Goal: Check status: Check status

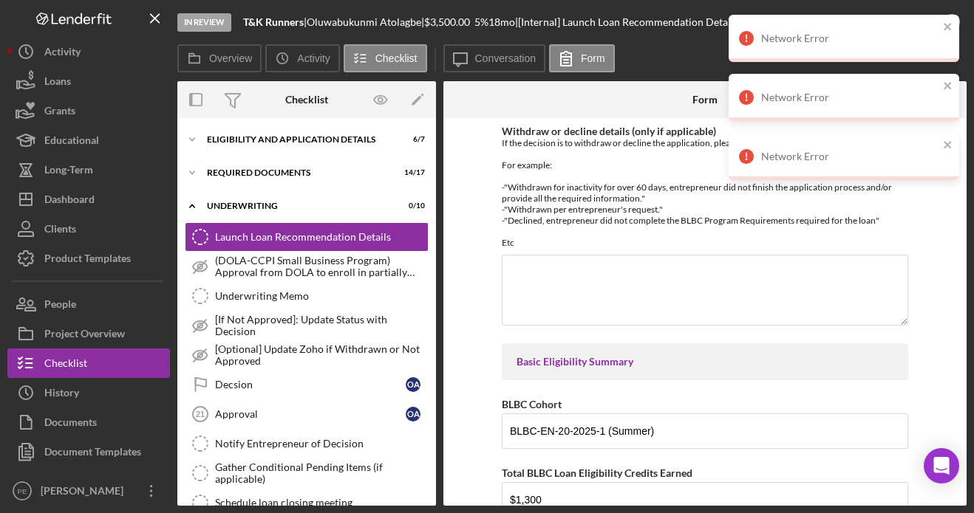
click at [434, 19] on div "In Review T&K Runners | Oluwabukunmi Atolagbe | $3,500.00 5 % 18 mo | [Internal…" at bounding box center [511, 22] width 669 height 44
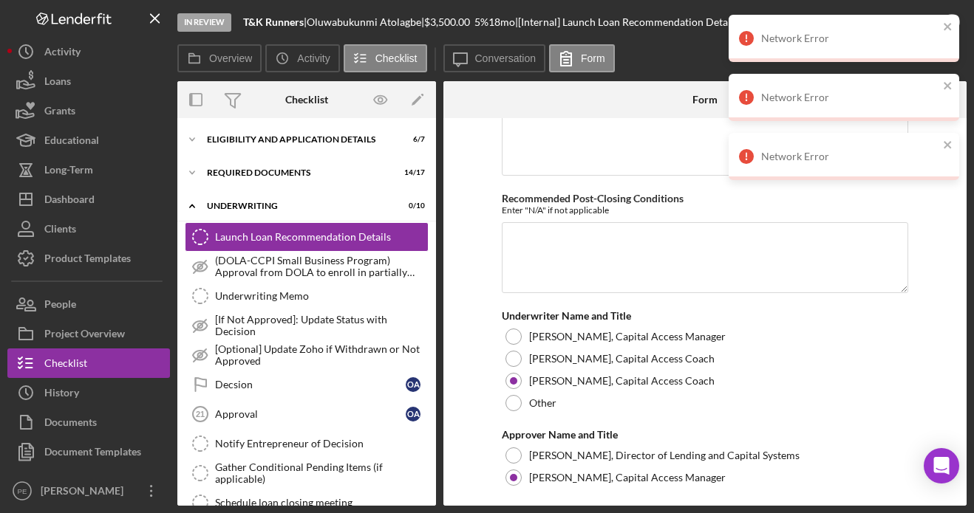
click at [307, 33] on div "In Review T&K Runners | Oluwabukunmi Atolagbe | $3,500.00 5 % 18 mo | [Internal…" at bounding box center [511, 22] width 669 height 44
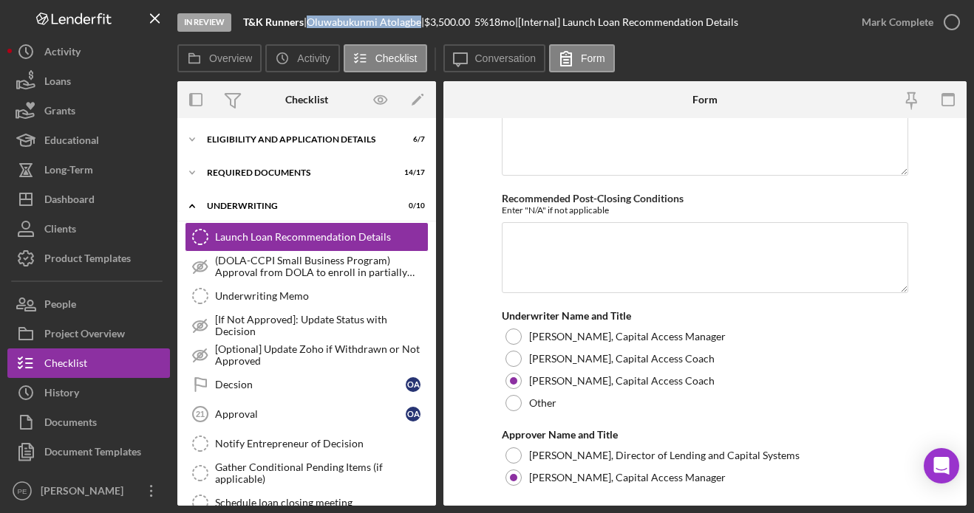
drag, startPoint x: 426, startPoint y: 22, endPoint x: 317, endPoint y: 21, distance: 109.3
click at [317, 21] on div "Oluwabukunmi Atolagbe |" at bounding box center [365, 22] width 117 height 12
copy div "Oluwabukunmi Atolagbe"
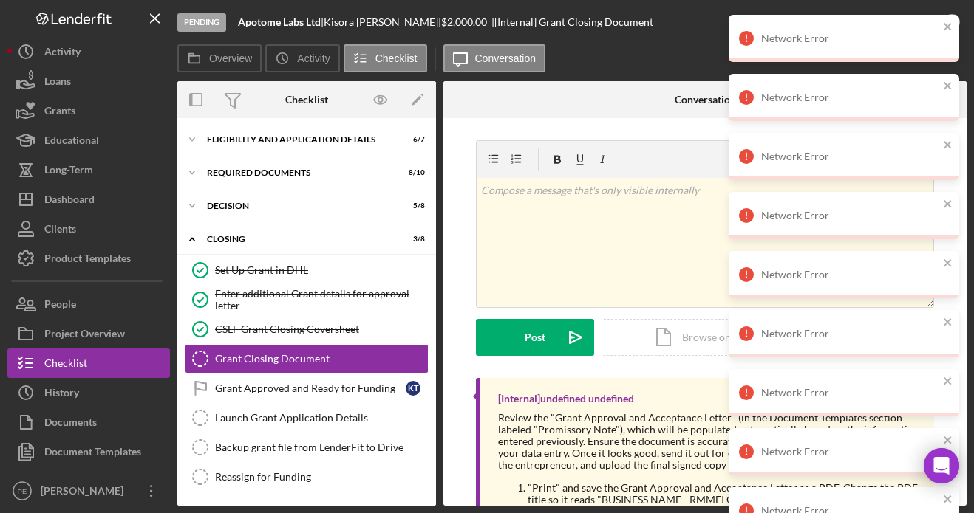
scroll to position [47, 0]
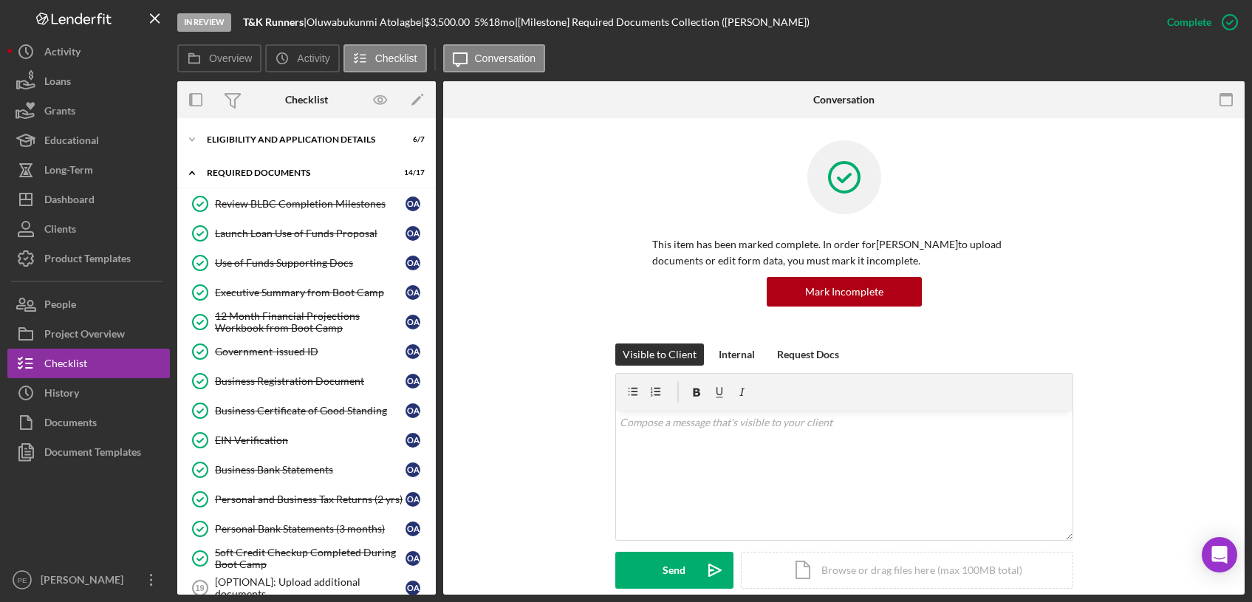
scroll to position [245, 0]
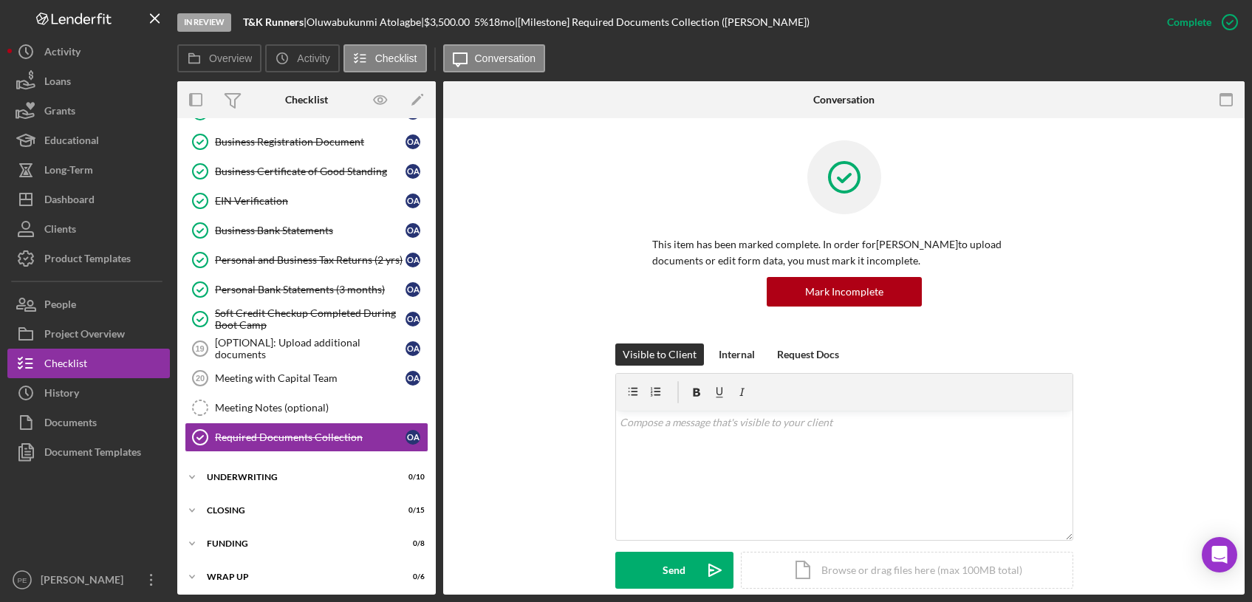
scroll to position [245, 0]
